Goal: Contribute content

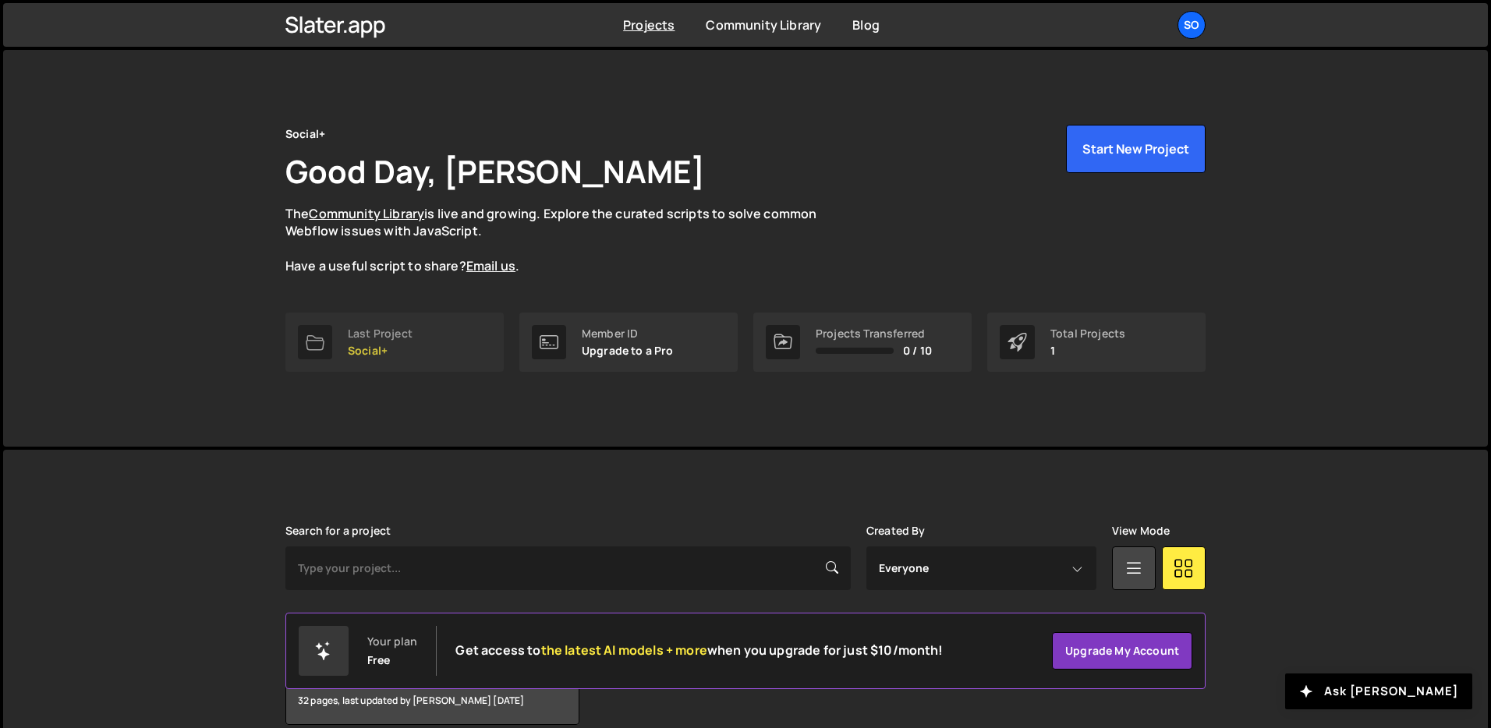
click at [380, 342] on div "Last Project Social+" at bounding box center [380, 343] width 65 height 30
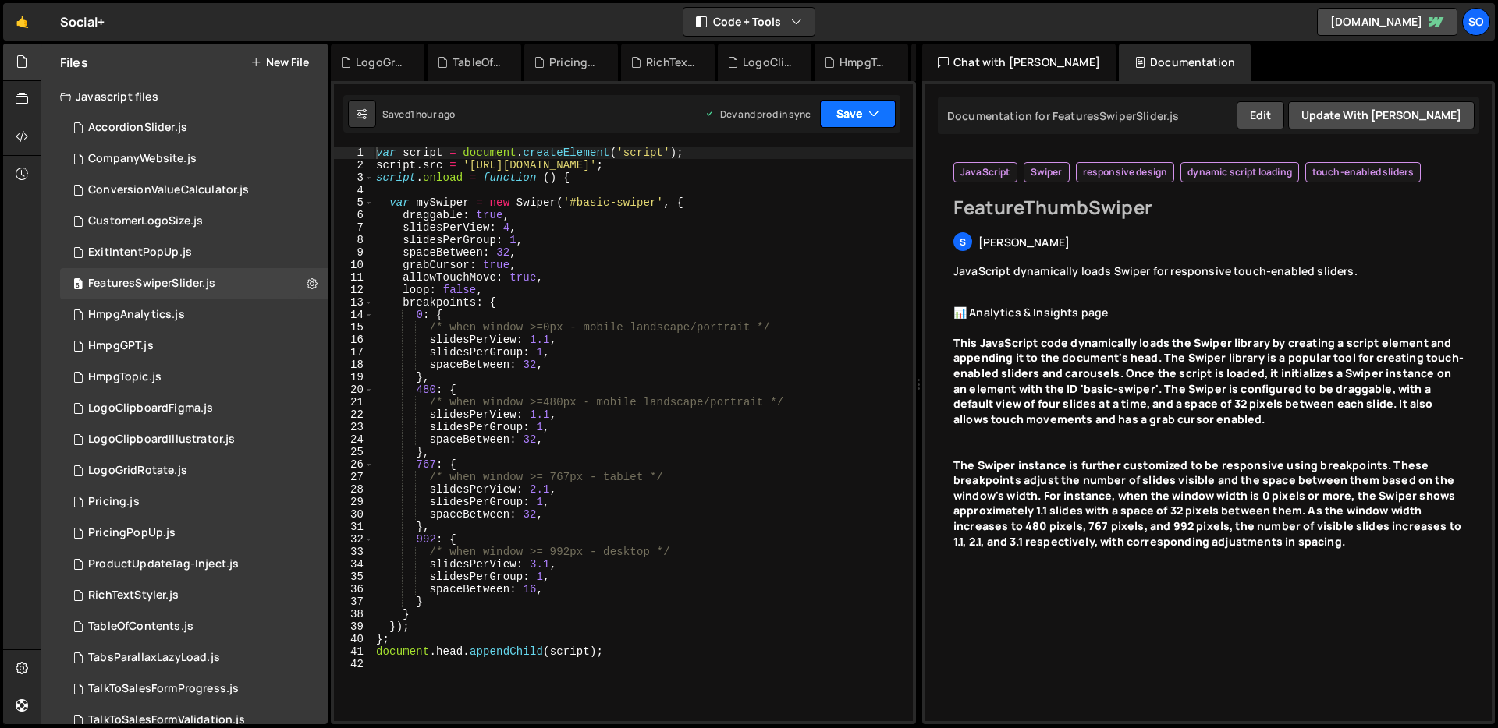
click at [877, 117] on icon "button" at bounding box center [873, 114] width 11 height 16
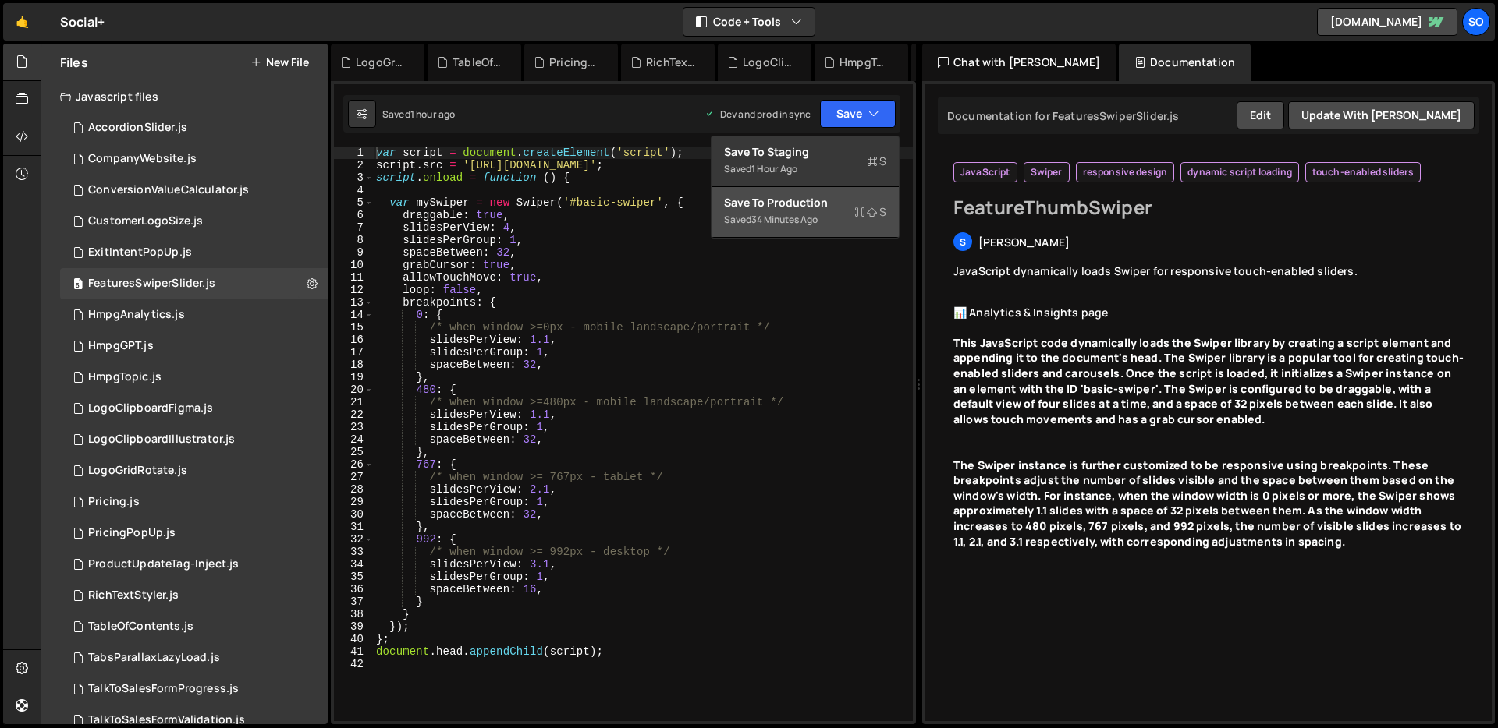
click at [831, 207] on div "Save to Production S" at bounding box center [805, 203] width 162 height 16
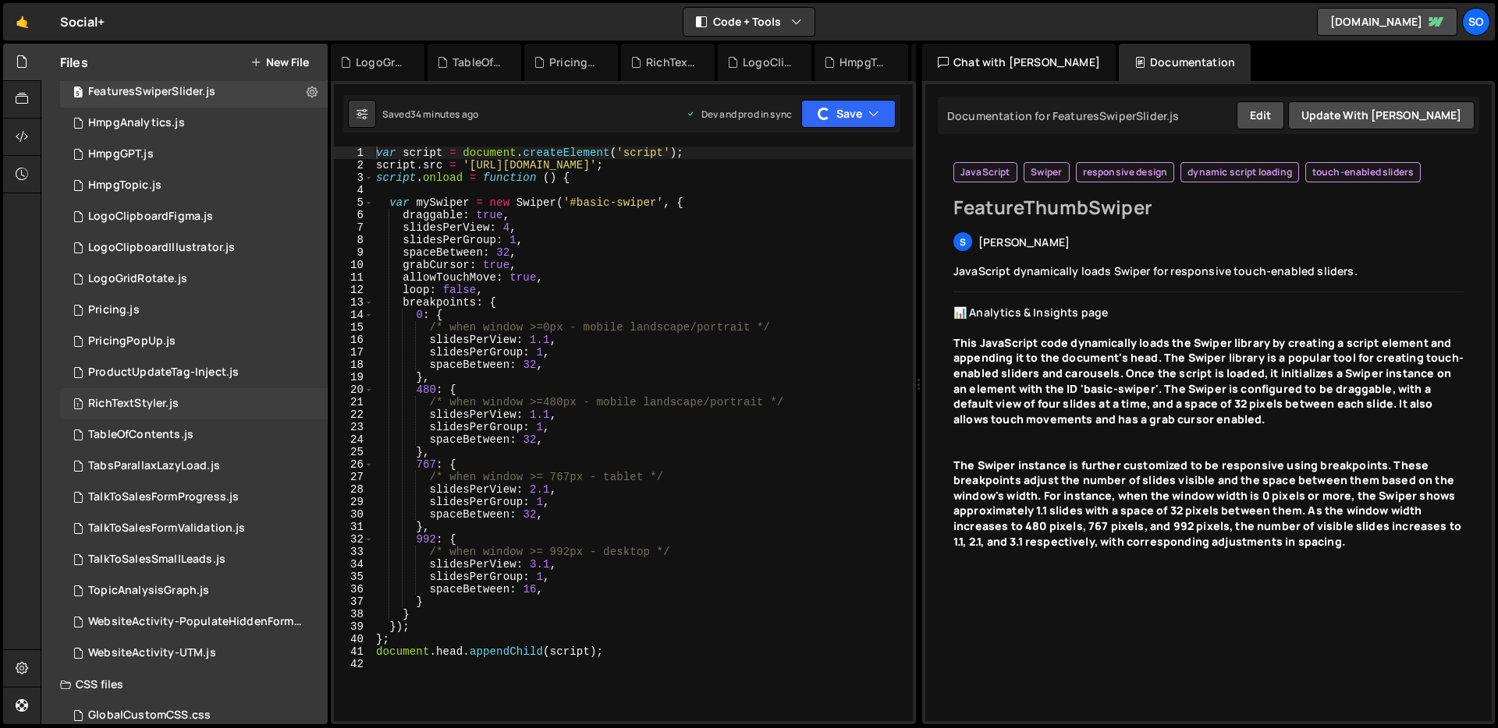
scroll to position [193, 0]
click at [166, 278] on div "LogoGridRotate.js" at bounding box center [137, 278] width 99 height 14
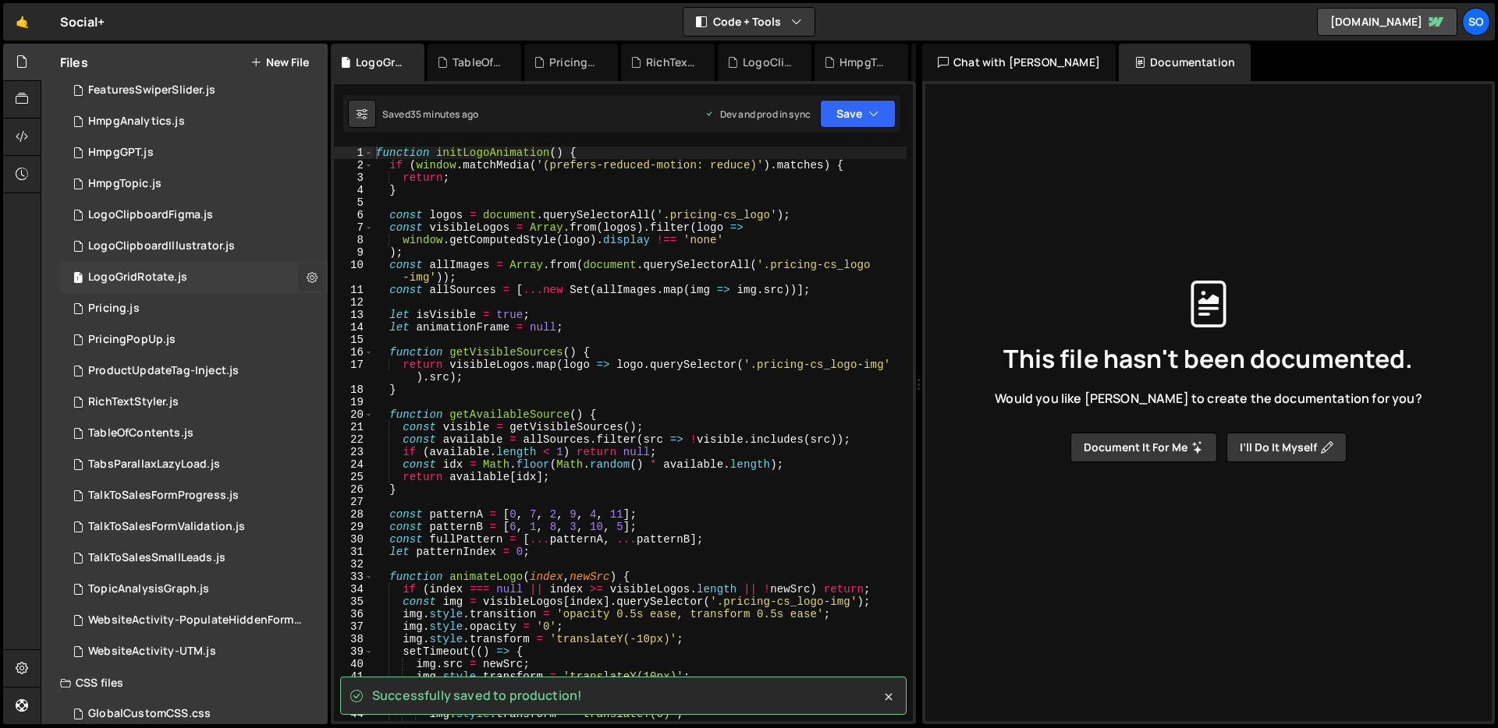
click at [307, 275] on icon at bounding box center [312, 277] width 11 height 15
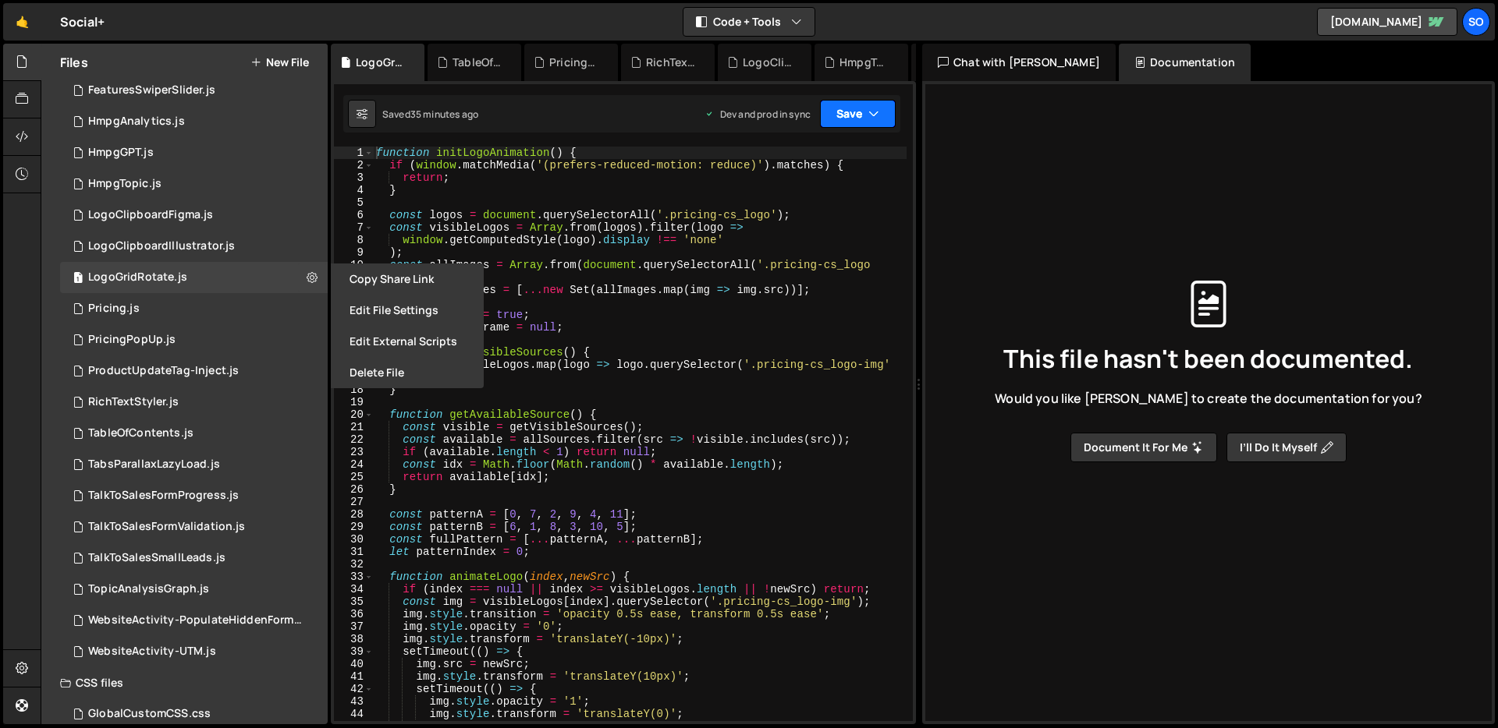
click at [863, 105] on button "Save" at bounding box center [858, 114] width 76 height 28
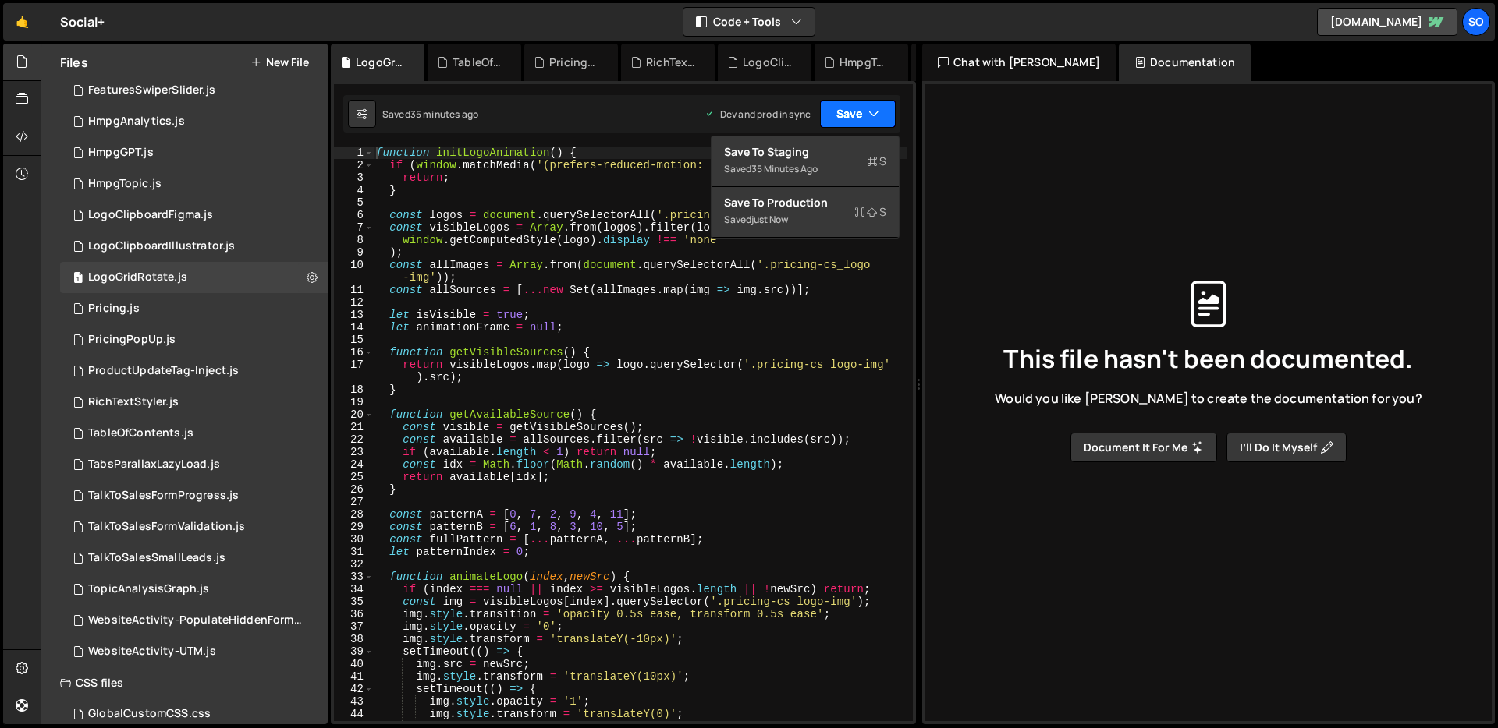
click at [868, 110] on icon "button" at bounding box center [873, 114] width 11 height 16
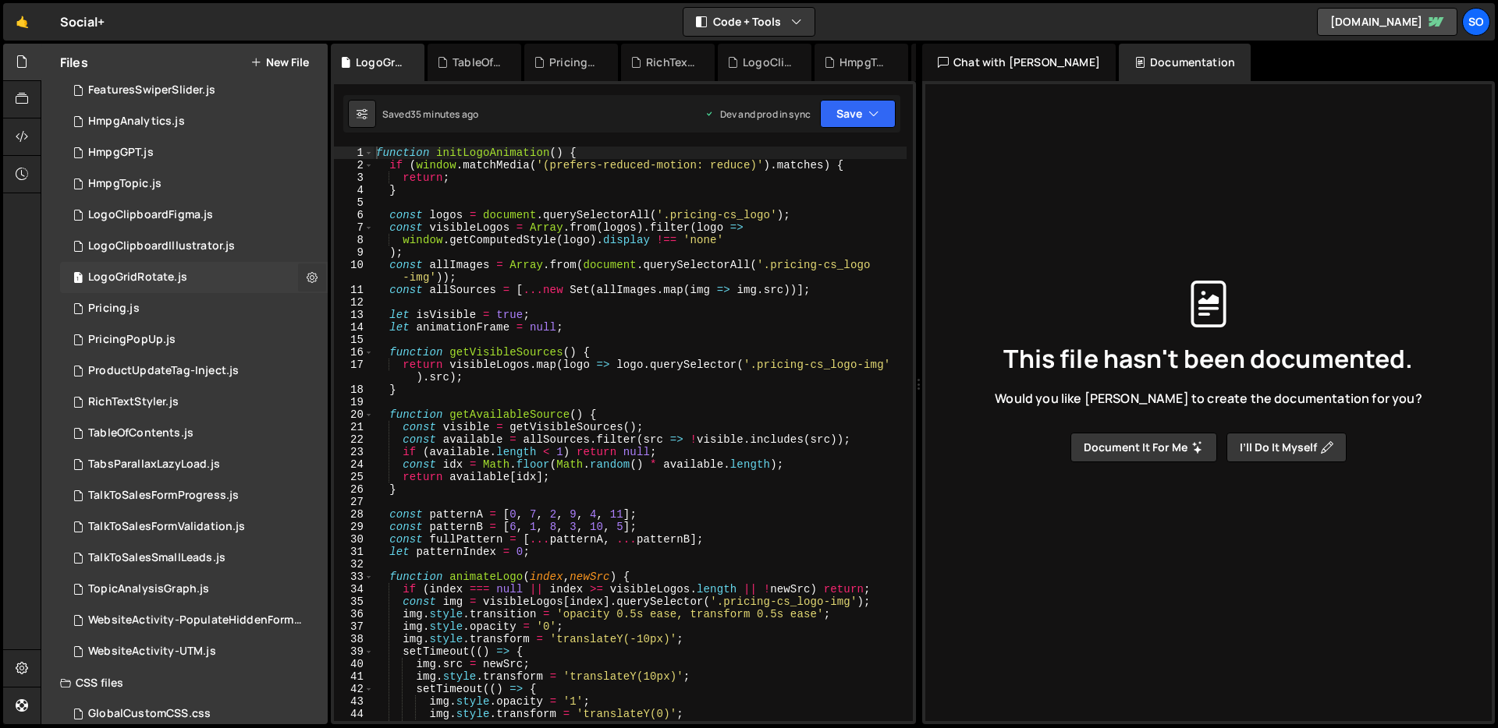
click at [310, 275] on icon at bounding box center [312, 277] width 11 height 15
type input "LogoGridRotate"
radio input "true"
checkbox input "true"
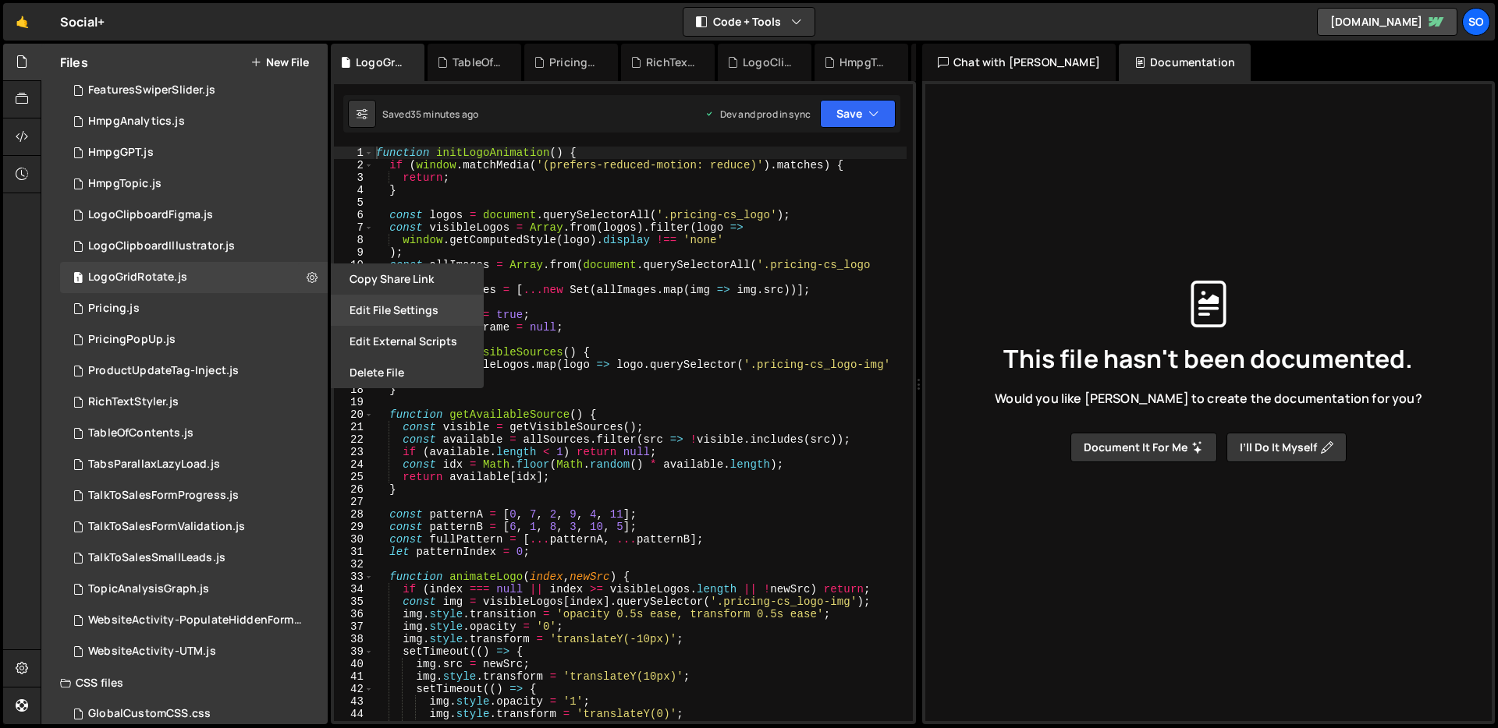
click at [385, 310] on button "Edit File Settings" at bounding box center [407, 310] width 153 height 31
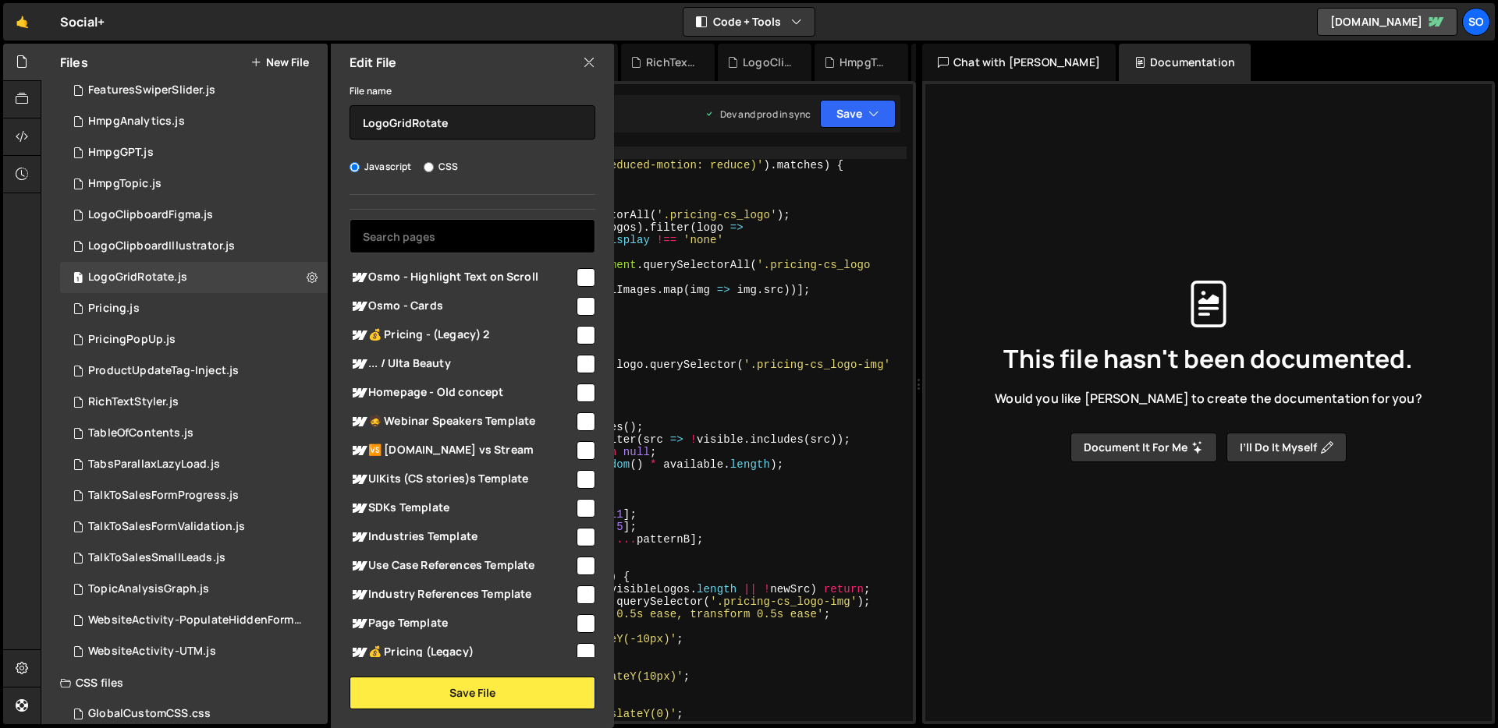
scroll to position [16, 0]
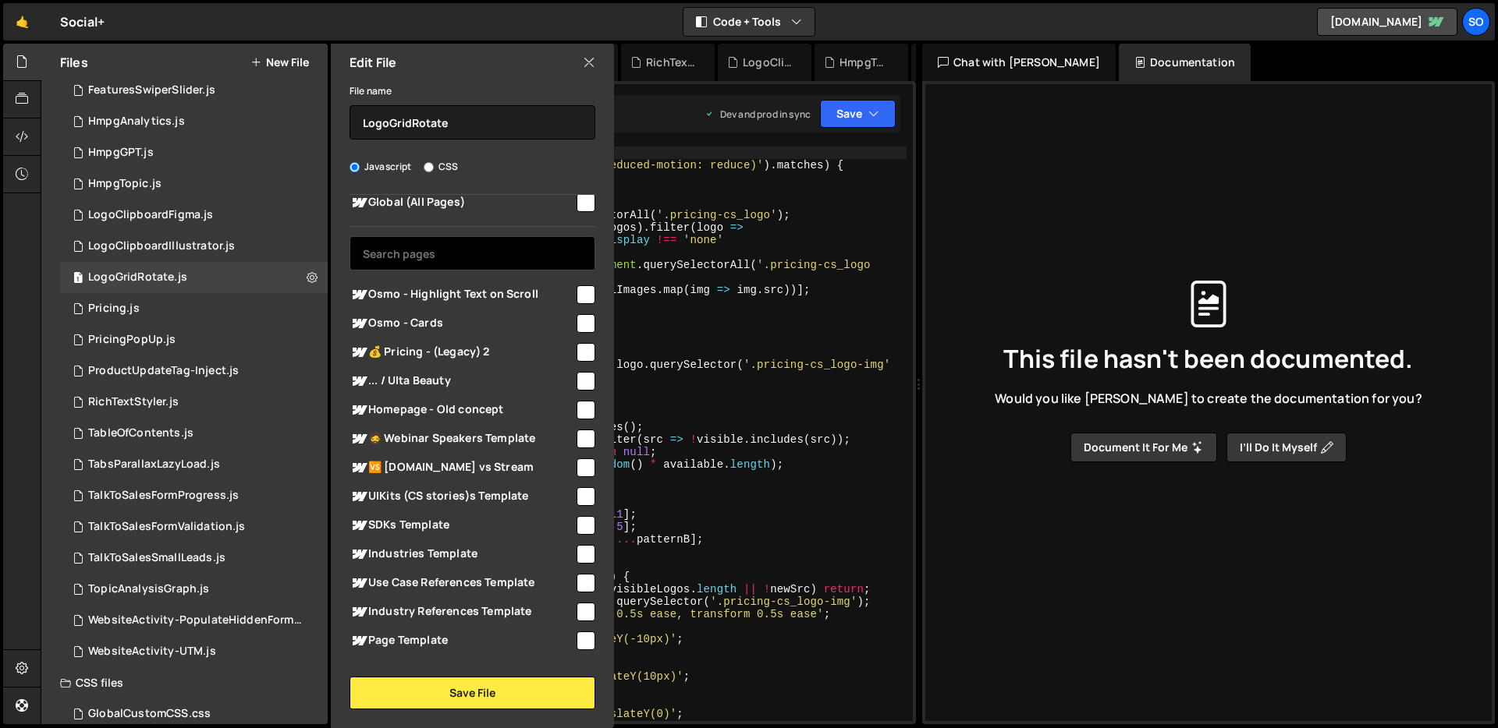
click at [406, 259] on input "text" at bounding box center [472, 253] width 246 height 34
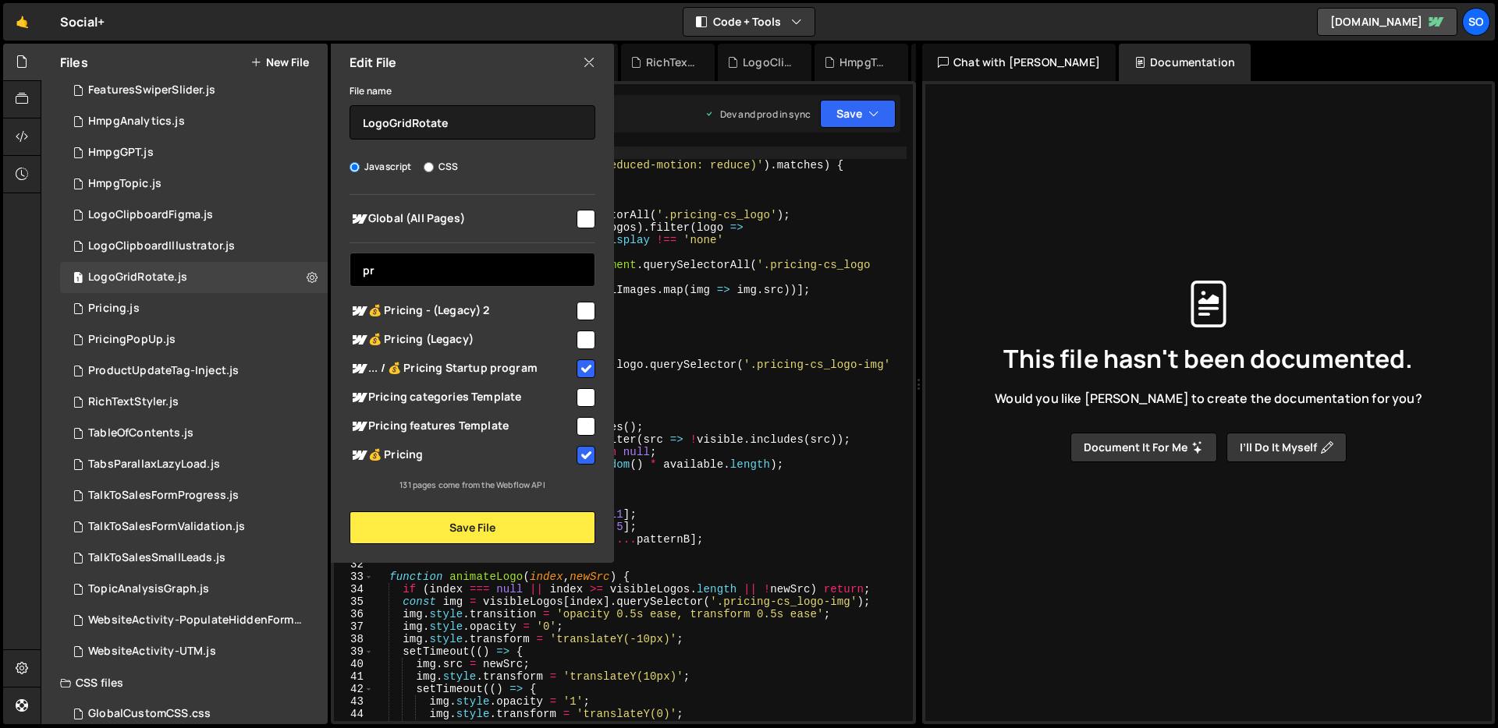
type input "pri"
click at [584, 62] on icon at bounding box center [589, 62] width 12 height 17
